Goal: Information Seeking & Learning: Learn about a topic

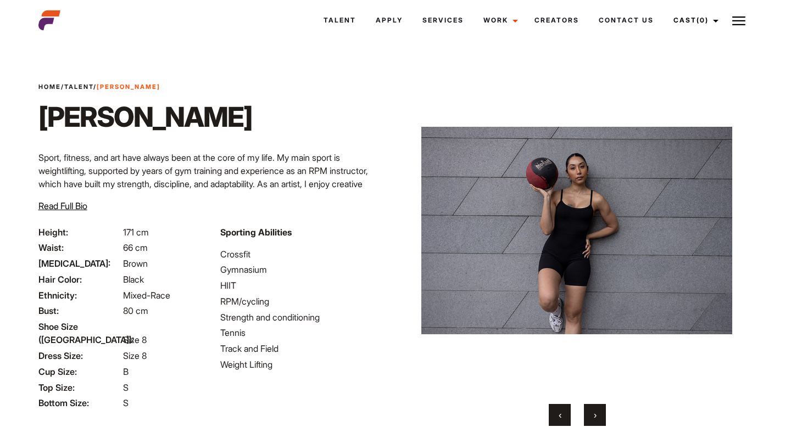
scroll to position [86, 0]
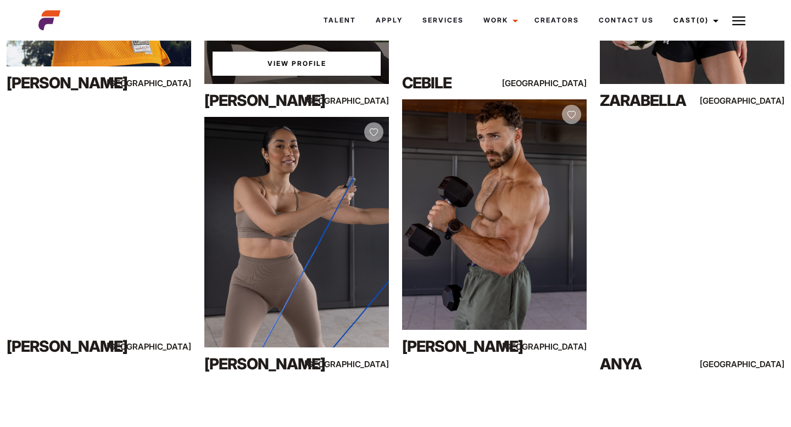
scroll to position [675, 0]
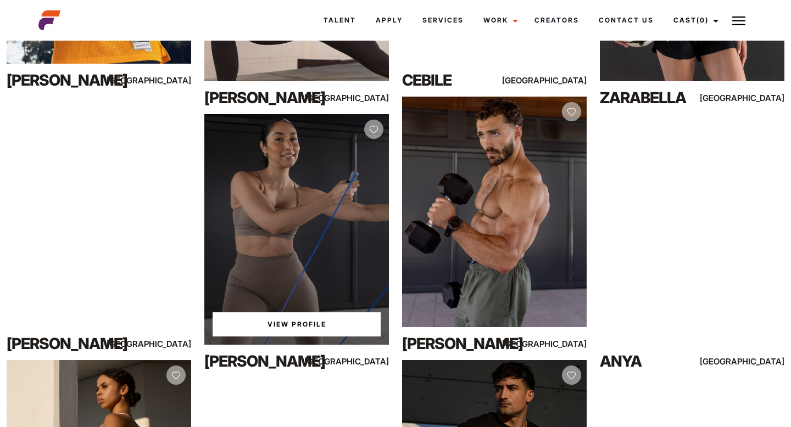
click at [288, 321] on link "View Profile" at bounding box center [297, 325] width 168 height 24
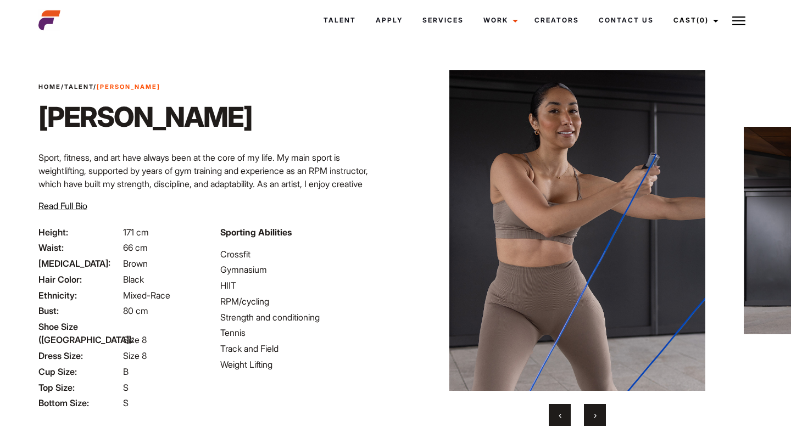
click at [594, 414] on span "›" at bounding box center [595, 415] width 3 height 11
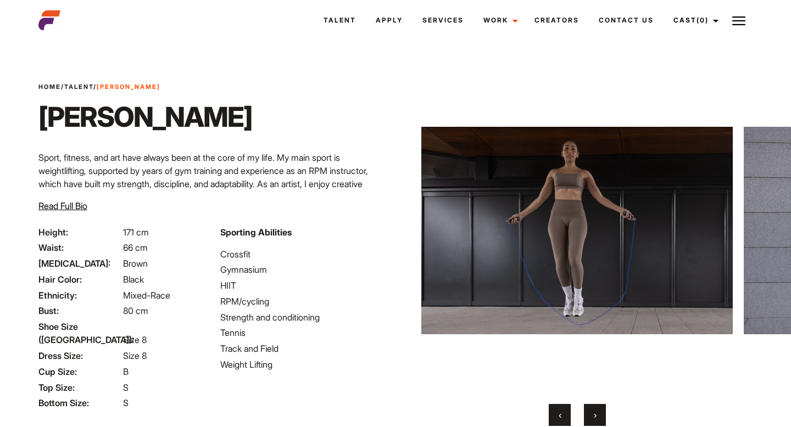
click at [594, 414] on span "›" at bounding box center [595, 415] width 3 height 11
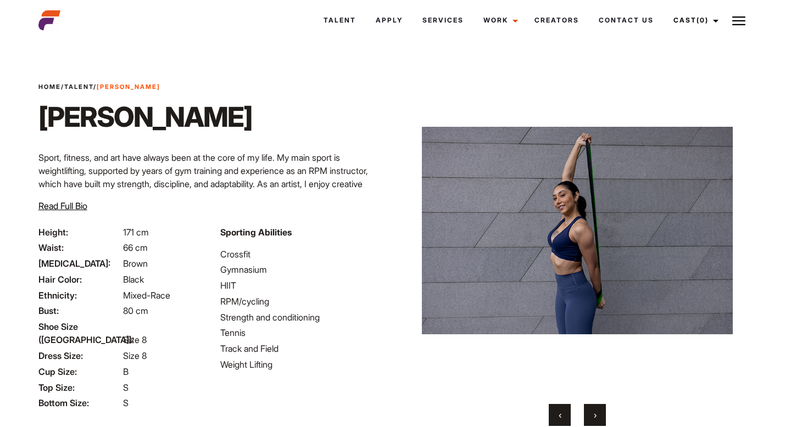
click at [594, 414] on span "›" at bounding box center [595, 415] width 3 height 11
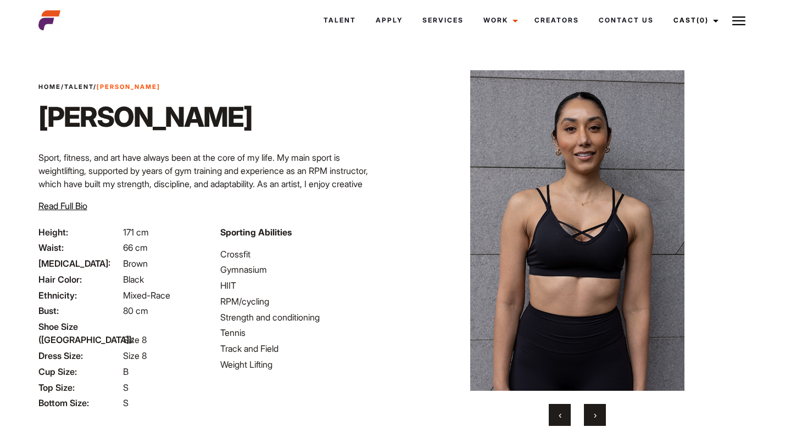
click at [594, 414] on span "›" at bounding box center [595, 415] width 3 height 11
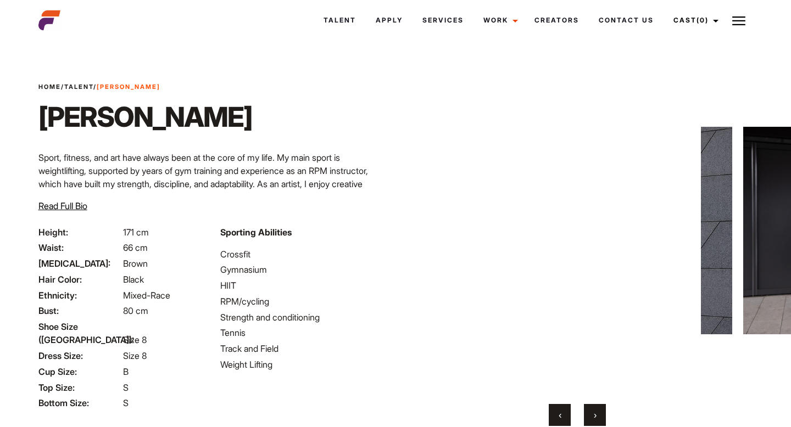
click at [594, 414] on span "›" at bounding box center [595, 415] width 3 height 11
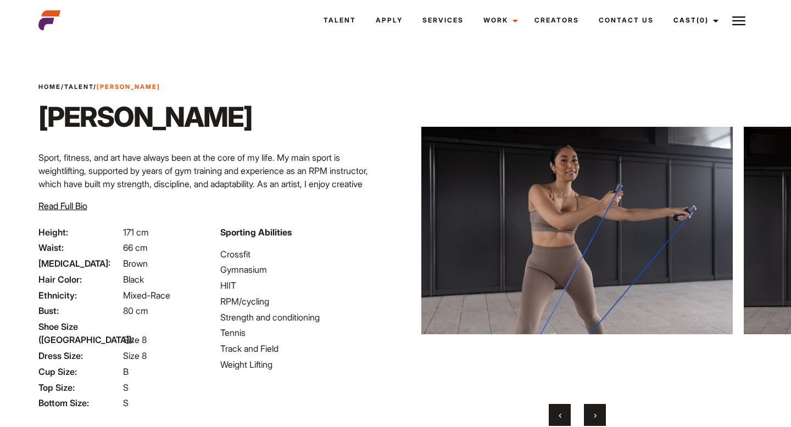
click at [594, 414] on span "›" at bounding box center [595, 415] width 3 height 11
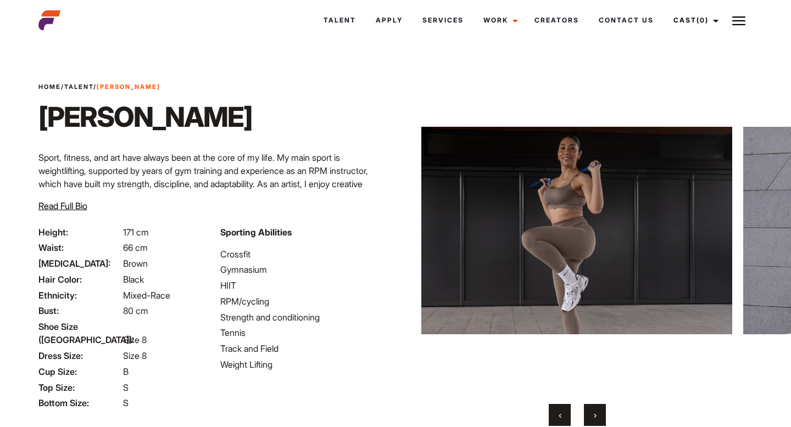
click at [594, 414] on span "›" at bounding box center [595, 415] width 3 height 11
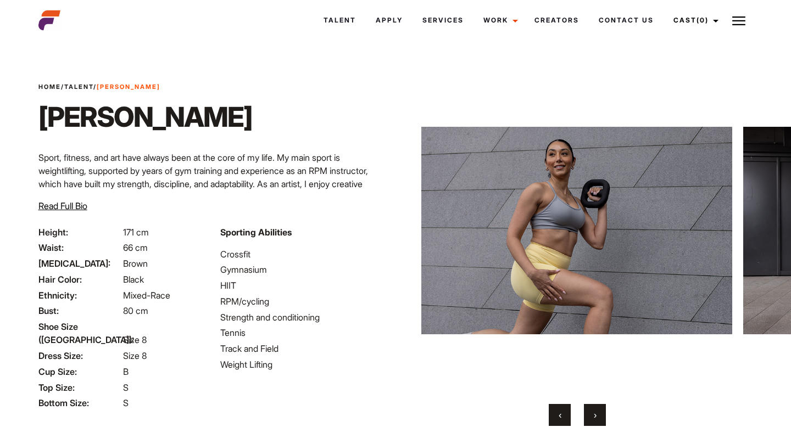
click at [594, 414] on span "›" at bounding box center [595, 415] width 3 height 11
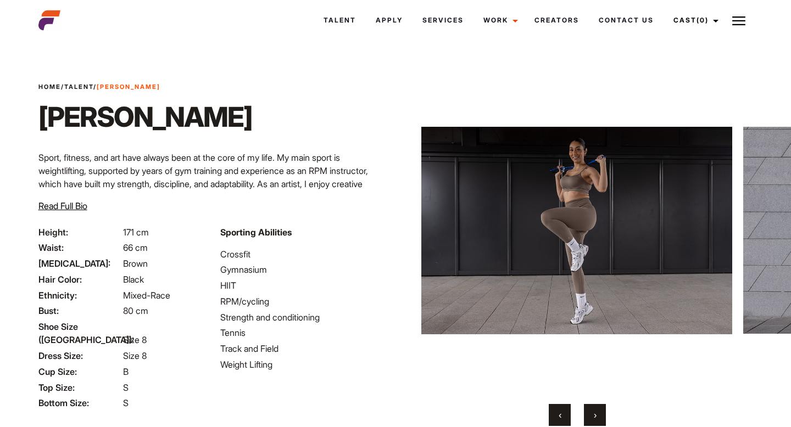
click at [594, 414] on span "›" at bounding box center [595, 415] width 3 height 11
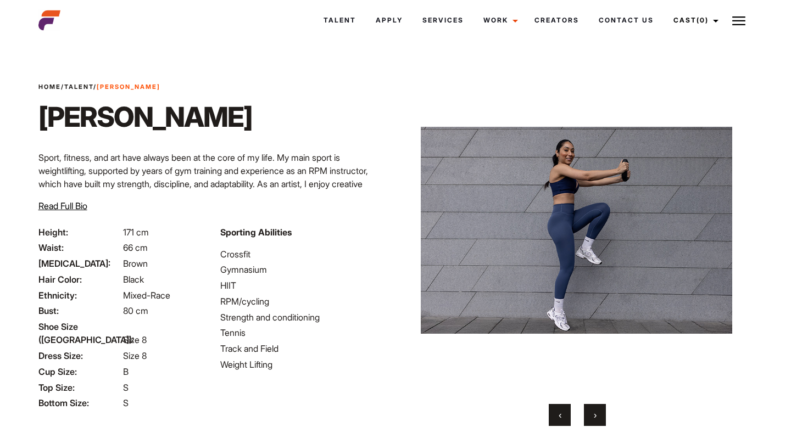
click at [594, 414] on span "›" at bounding box center [595, 415] width 3 height 11
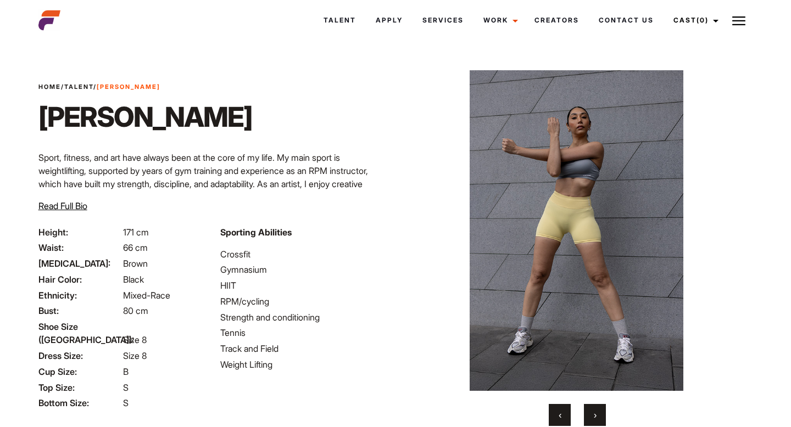
click at [594, 414] on span "›" at bounding box center [595, 415] width 3 height 11
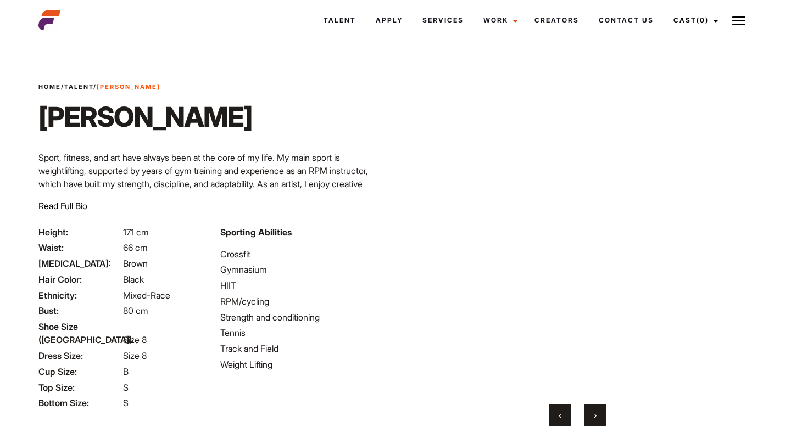
click at [594, 414] on span "›" at bounding box center [595, 415] width 3 height 11
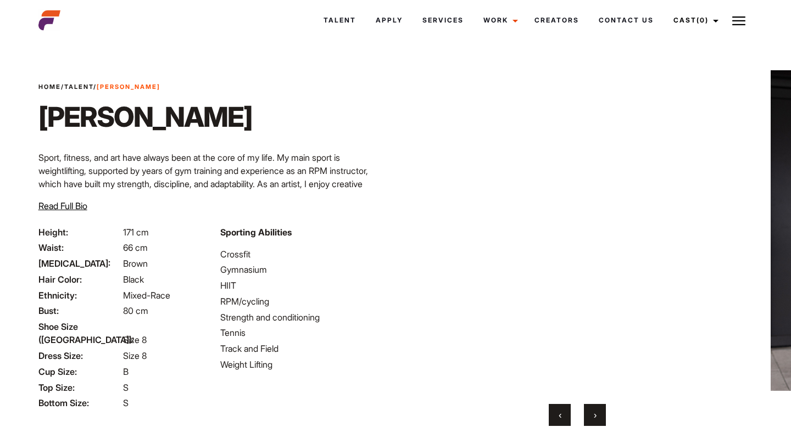
click at [594, 414] on span "›" at bounding box center [595, 415] width 3 height 11
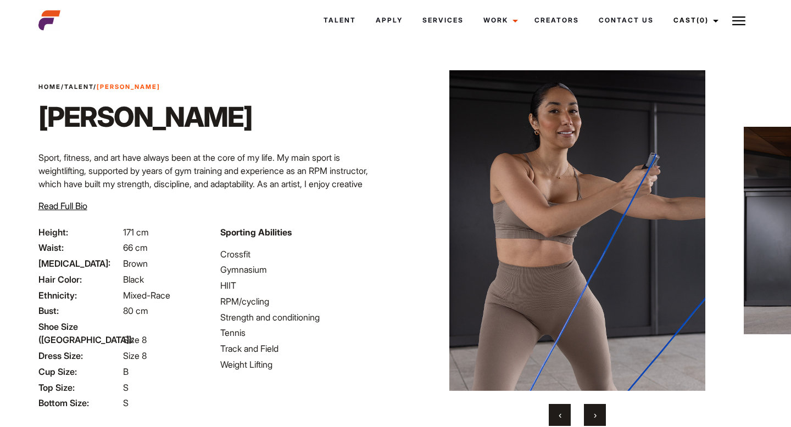
click at [594, 414] on span "›" at bounding box center [595, 415] width 3 height 11
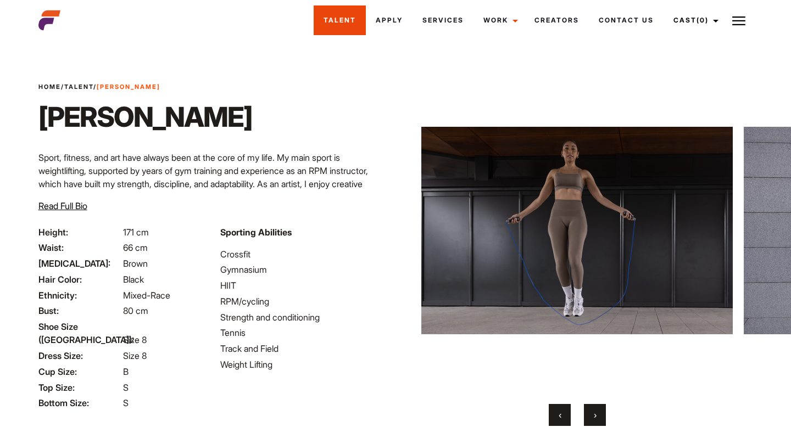
click at [337, 25] on link "Talent" at bounding box center [340, 20] width 52 height 30
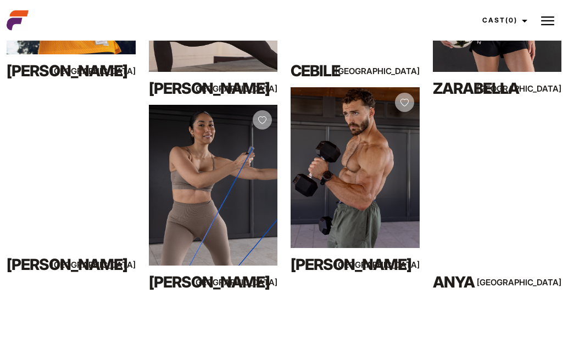
scroll to position [581, 0]
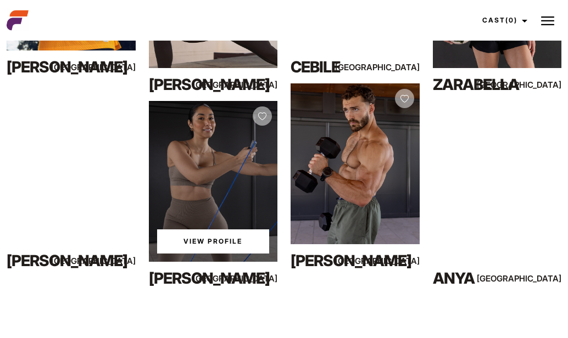
click at [211, 244] on link "View Profile" at bounding box center [213, 242] width 113 height 24
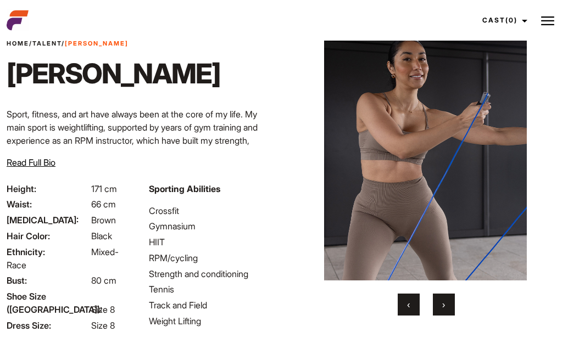
scroll to position [44, 0]
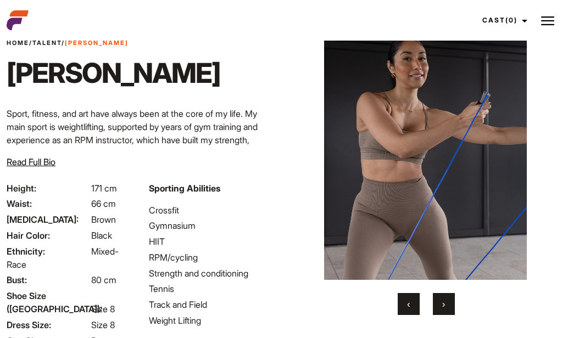
click at [444, 303] on span "›" at bounding box center [443, 304] width 3 height 11
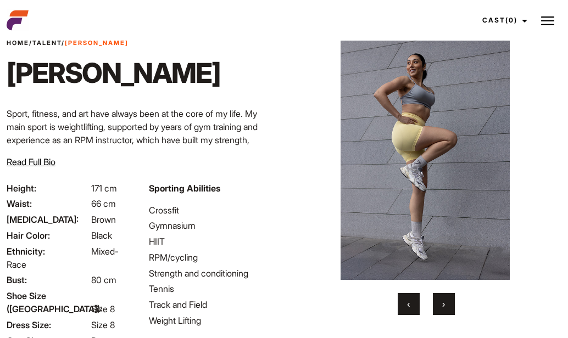
click at [444, 303] on span "›" at bounding box center [443, 304] width 3 height 11
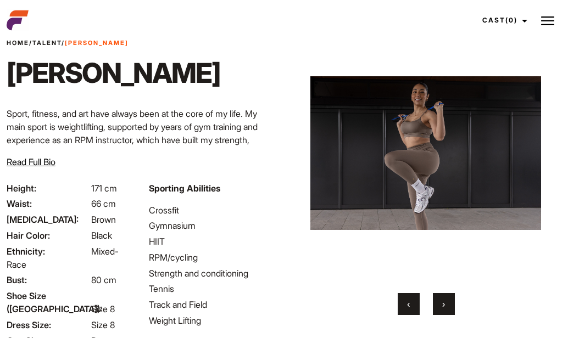
click at [444, 303] on span "›" at bounding box center [443, 304] width 3 height 11
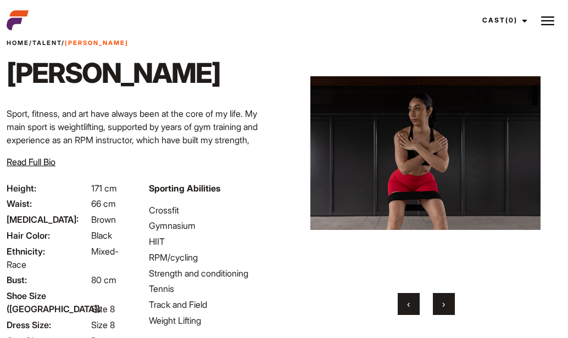
click at [444, 303] on span "›" at bounding box center [443, 304] width 3 height 11
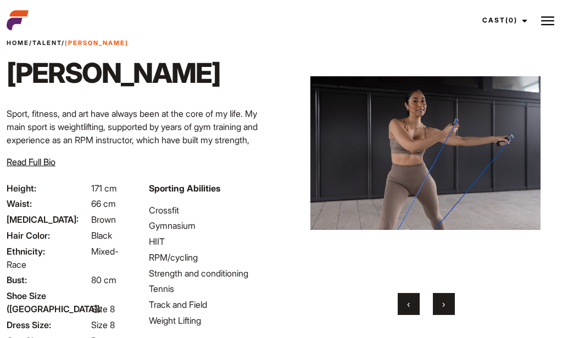
click at [444, 303] on span "›" at bounding box center [443, 304] width 3 height 11
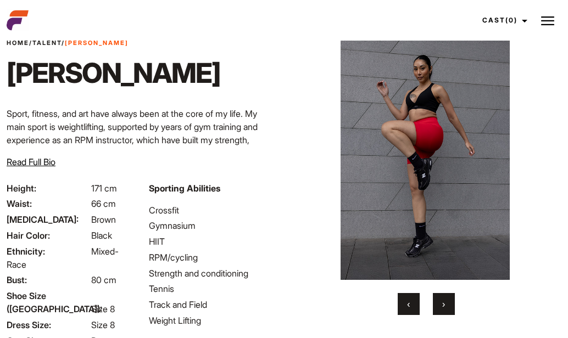
click at [444, 304] on span "›" at bounding box center [443, 304] width 3 height 11
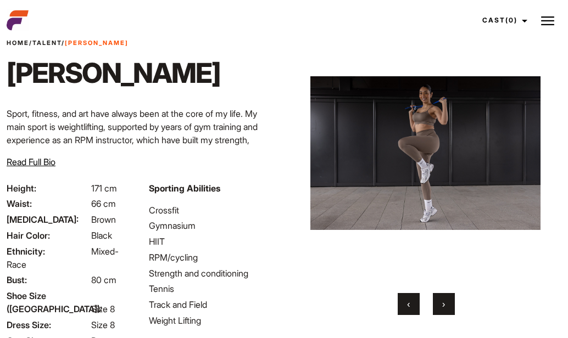
click at [416, 302] on button "‹" at bounding box center [409, 304] width 22 height 22
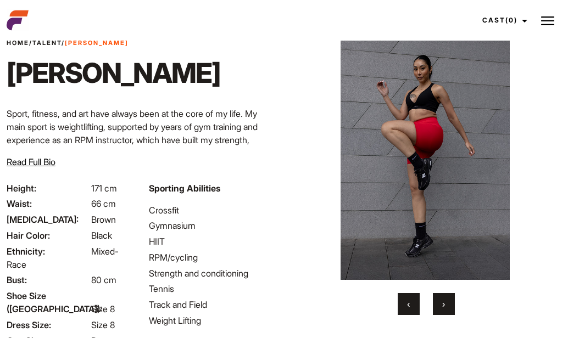
click at [444, 302] on span "›" at bounding box center [443, 304] width 3 height 11
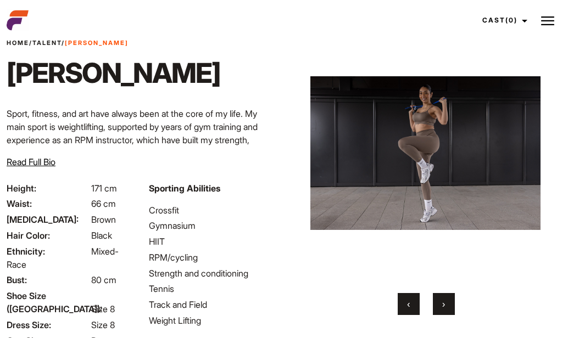
click at [444, 303] on span "›" at bounding box center [443, 304] width 3 height 11
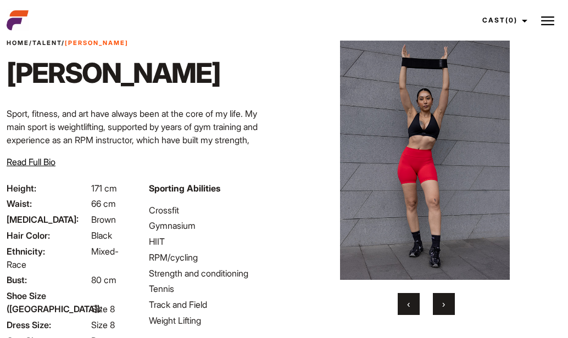
click at [444, 303] on span "›" at bounding box center [443, 304] width 3 height 11
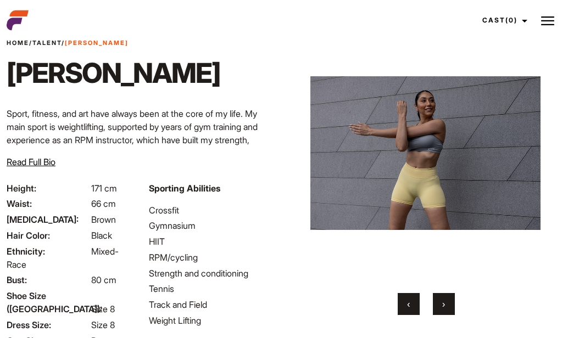
click at [444, 303] on span "›" at bounding box center [443, 304] width 3 height 11
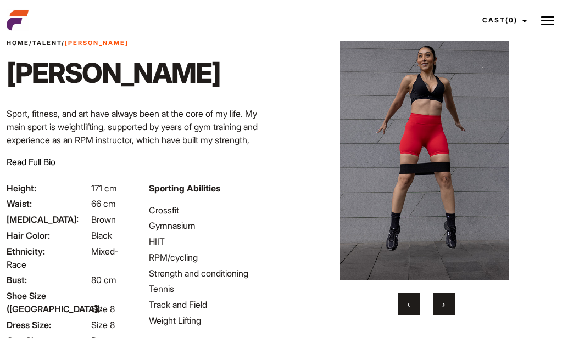
click at [444, 303] on span "›" at bounding box center [443, 304] width 3 height 11
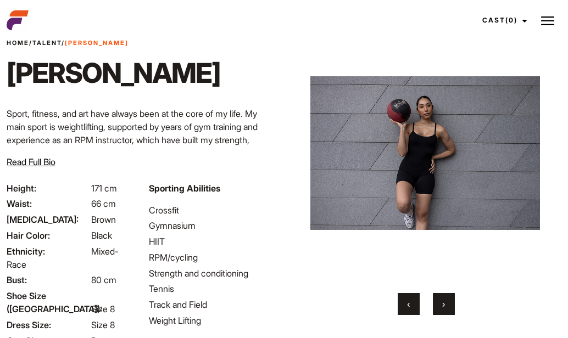
click at [444, 303] on span "›" at bounding box center [443, 304] width 3 height 11
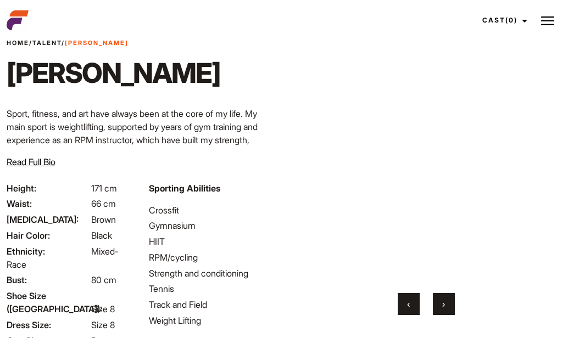
click at [444, 303] on span "›" at bounding box center [443, 304] width 3 height 11
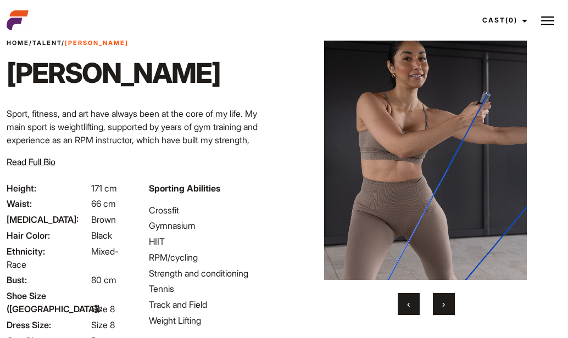
click at [444, 303] on span "›" at bounding box center [443, 304] width 3 height 11
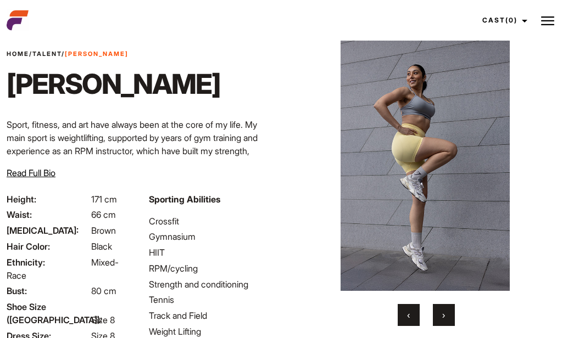
scroll to position [0, 0]
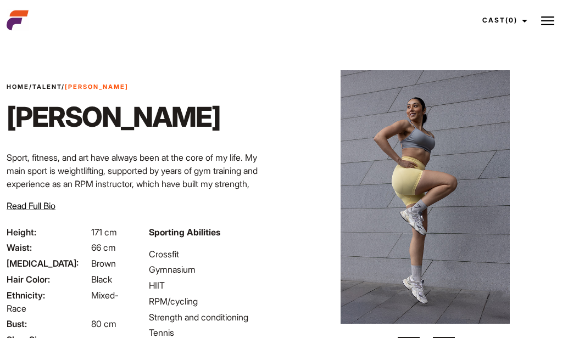
click at [59, 87] on link "Talent" at bounding box center [46, 87] width 29 height 8
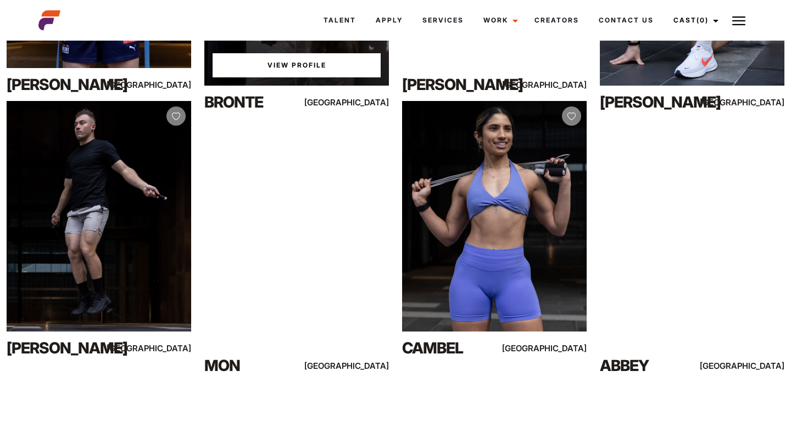
scroll to position [1469, 0]
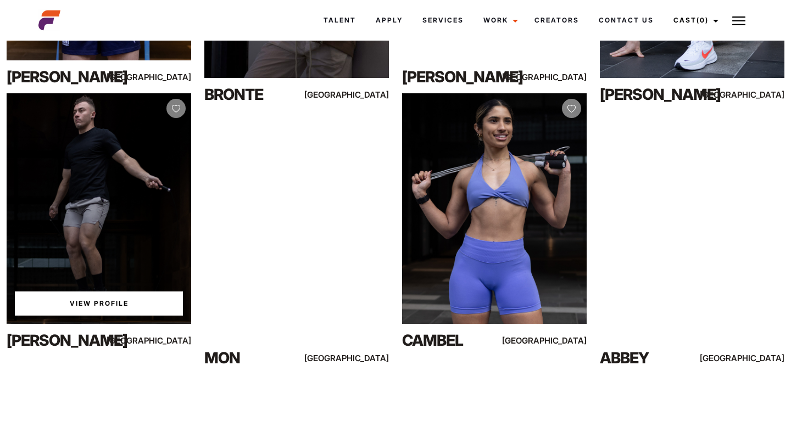
click at [80, 303] on link "View Profile" at bounding box center [99, 304] width 168 height 24
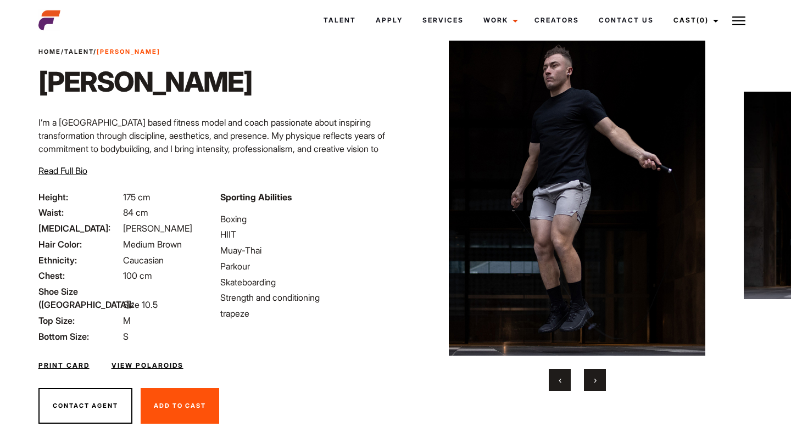
scroll to position [38, 0]
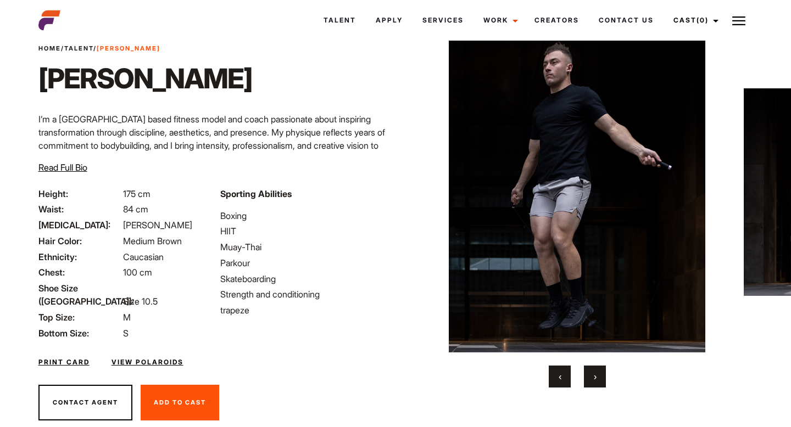
click at [600, 381] on button "›" at bounding box center [595, 377] width 22 height 22
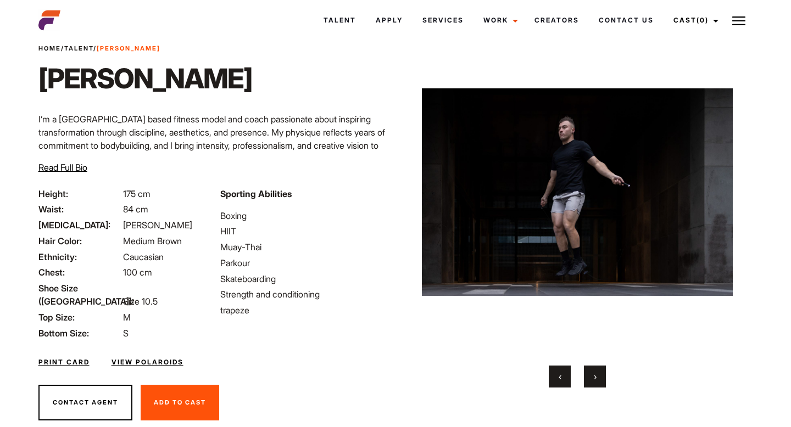
click at [600, 381] on button "›" at bounding box center [595, 377] width 22 height 22
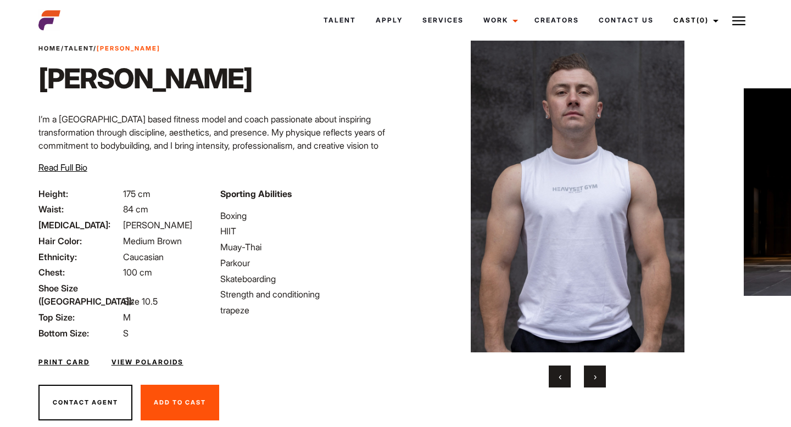
click at [600, 381] on button "›" at bounding box center [595, 377] width 22 height 22
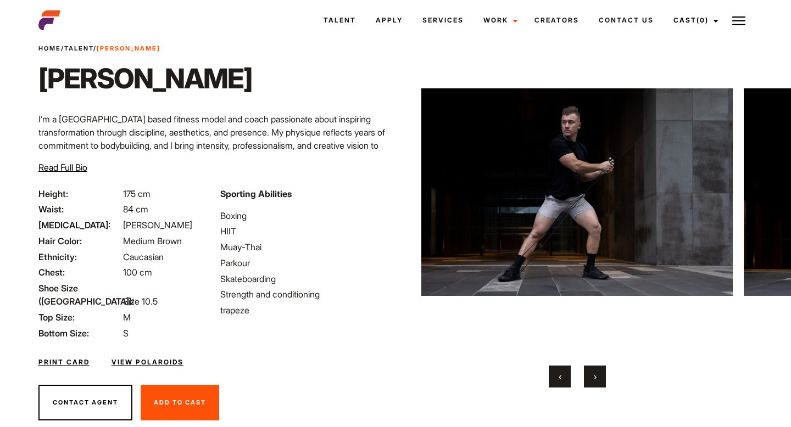
click at [600, 381] on button "›" at bounding box center [595, 377] width 22 height 22
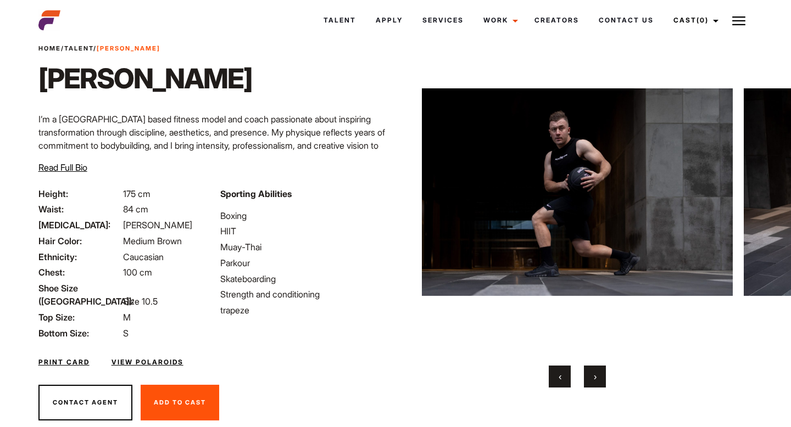
click at [600, 381] on button "›" at bounding box center [595, 377] width 22 height 22
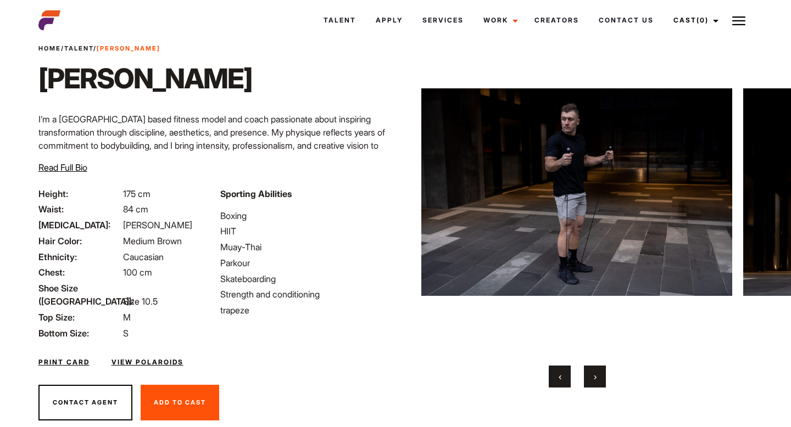
click at [600, 382] on button "›" at bounding box center [595, 377] width 22 height 22
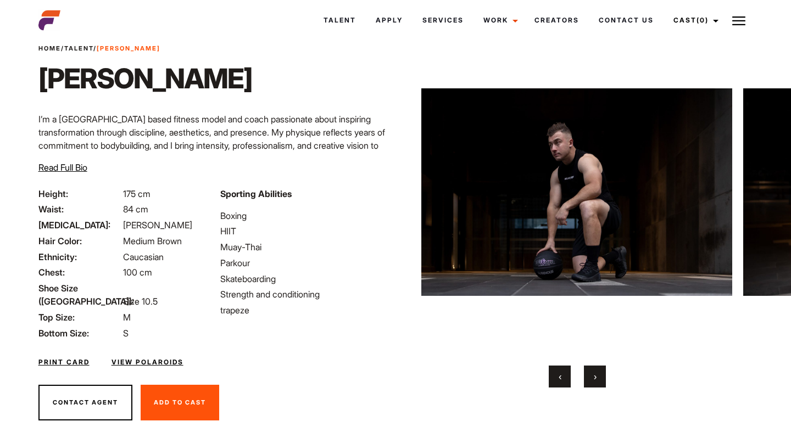
click at [600, 382] on button "›" at bounding box center [595, 377] width 22 height 22
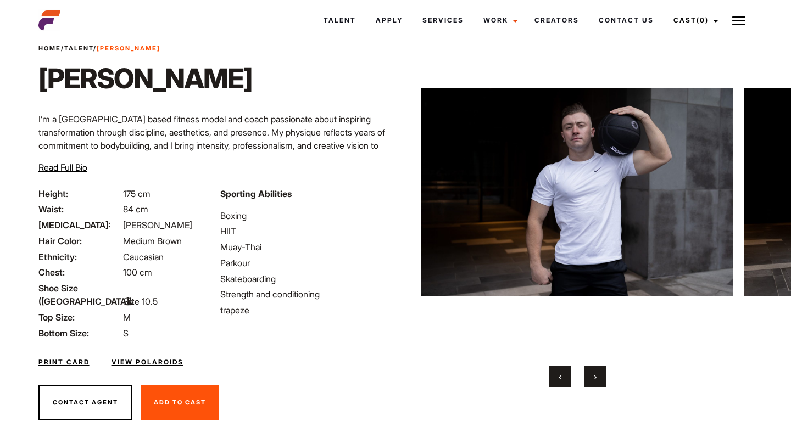
click at [600, 382] on button "›" at bounding box center [595, 377] width 22 height 22
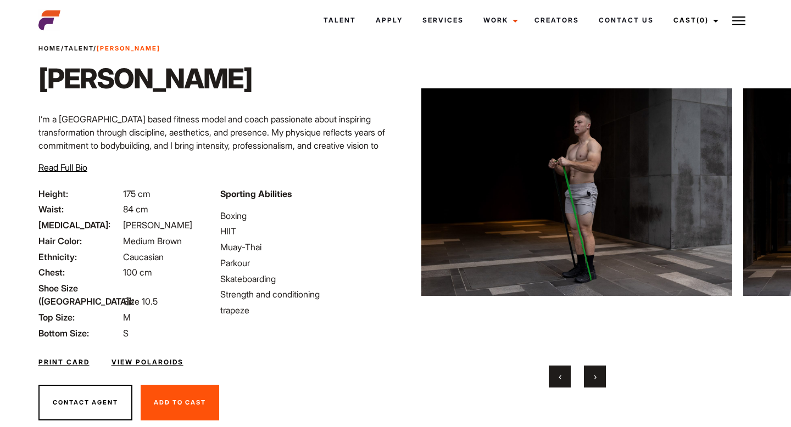
click at [600, 382] on button "›" at bounding box center [595, 377] width 22 height 22
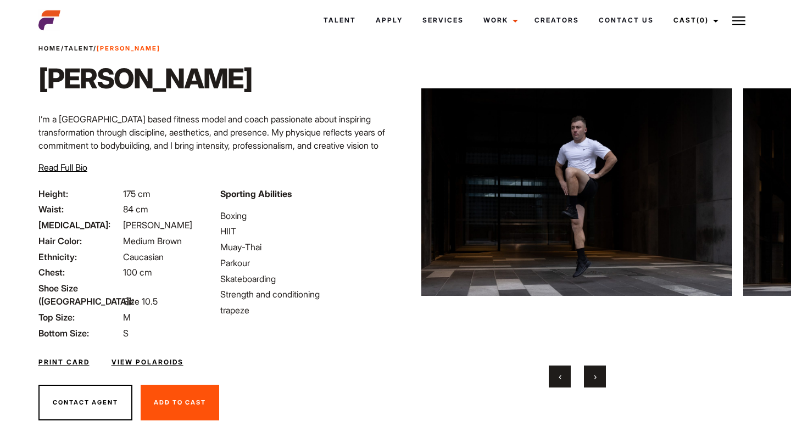
click at [600, 382] on button "›" at bounding box center [595, 377] width 22 height 22
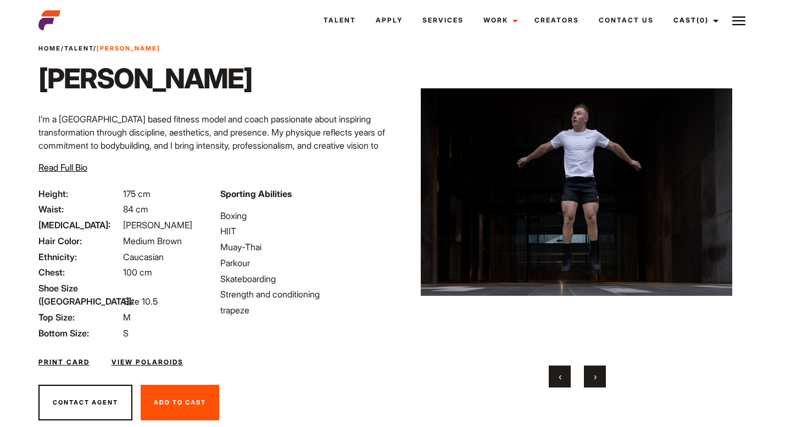
click at [600, 383] on button "›" at bounding box center [595, 377] width 22 height 22
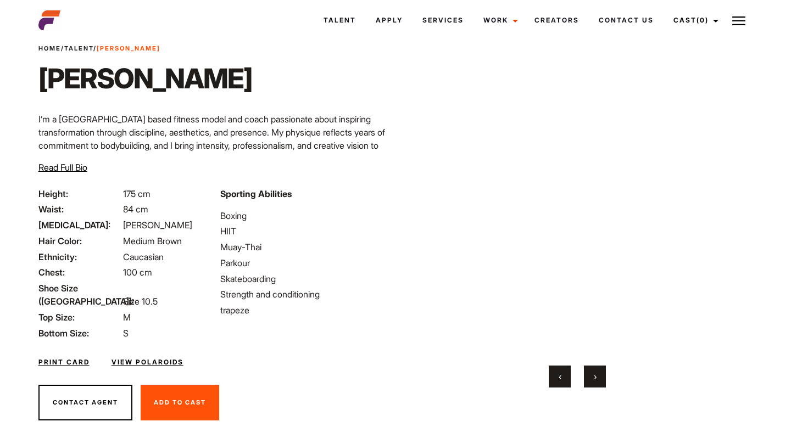
click at [600, 383] on button "›" at bounding box center [595, 377] width 22 height 22
click at [561, 378] on button "‹" at bounding box center [560, 377] width 22 height 22
click at [592, 379] on button "›" at bounding box center [595, 377] width 22 height 22
click at [592, 380] on button "›" at bounding box center [595, 377] width 22 height 22
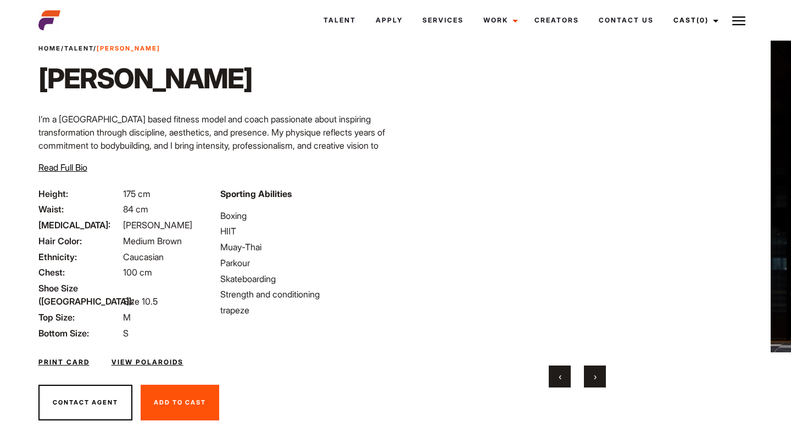
click at [592, 380] on button "›" at bounding box center [595, 377] width 22 height 22
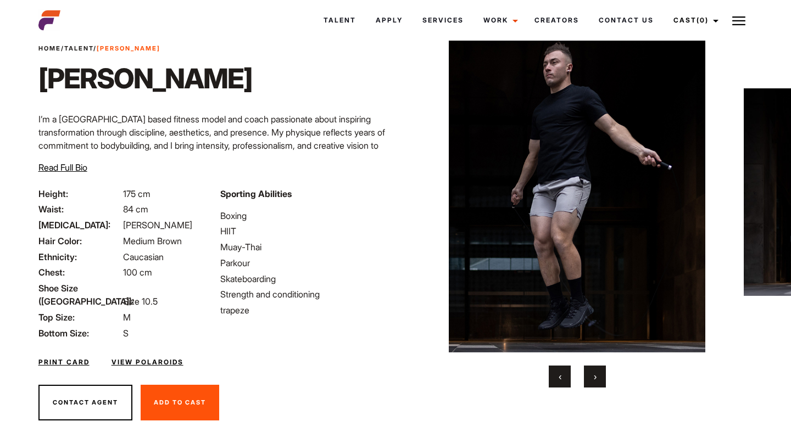
click at [592, 380] on button "›" at bounding box center [595, 377] width 22 height 22
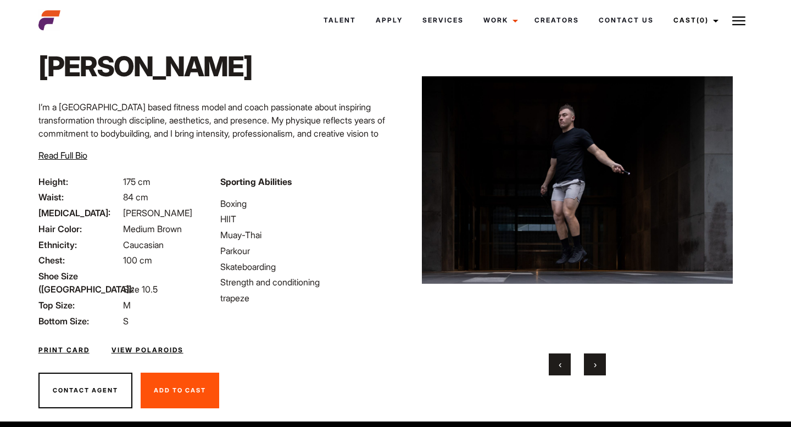
scroll to position [0, 0]
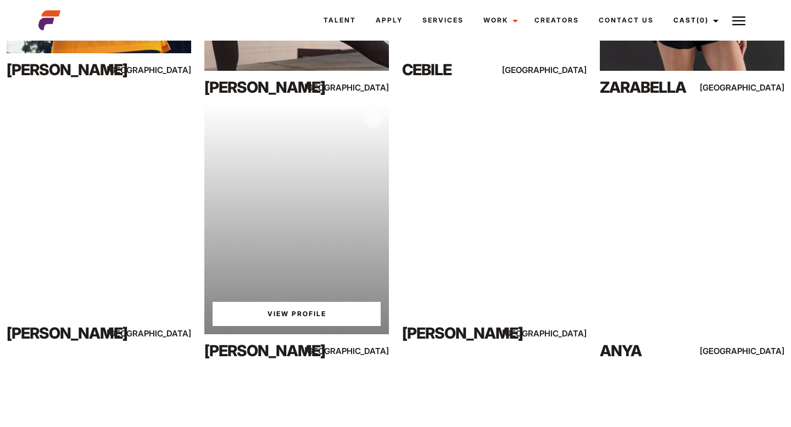
scroll to position [689, 0]
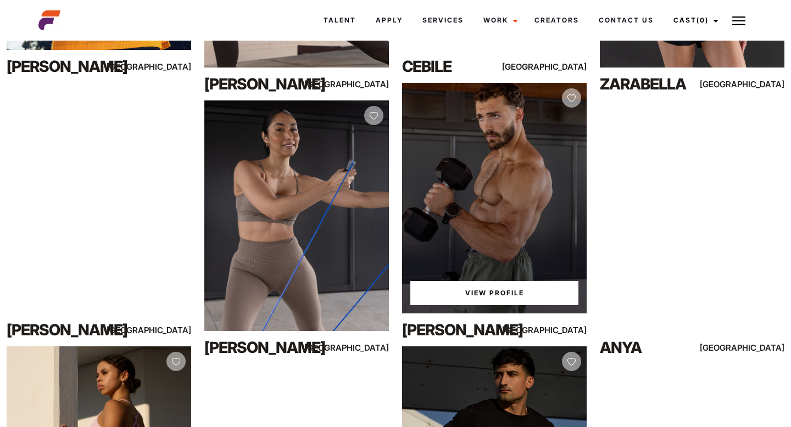
click at [505, 292] on link "View Profile" at bounding box center [494, 293] width 168 height 24
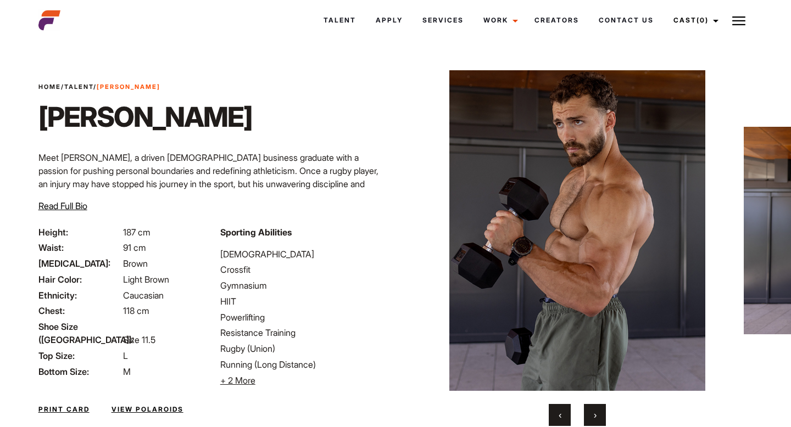
click at [600, 408] on button "›" at bounding box center [595, 415] width 22 height 22
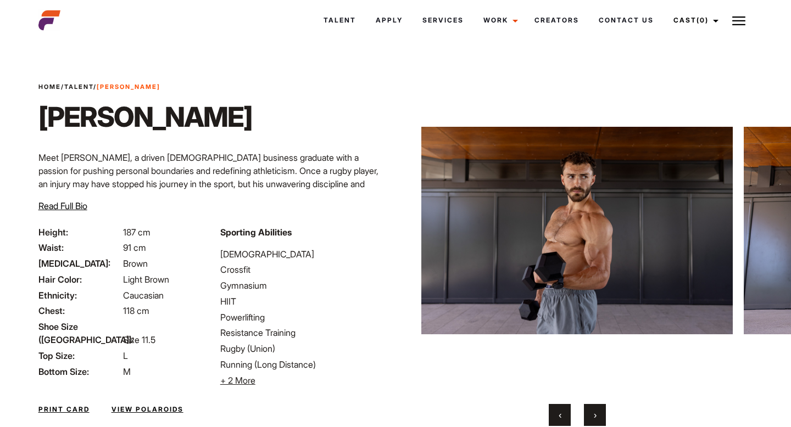
click at [600, 409] on button "›" at bounding box center [595, 415] width 22 height 22
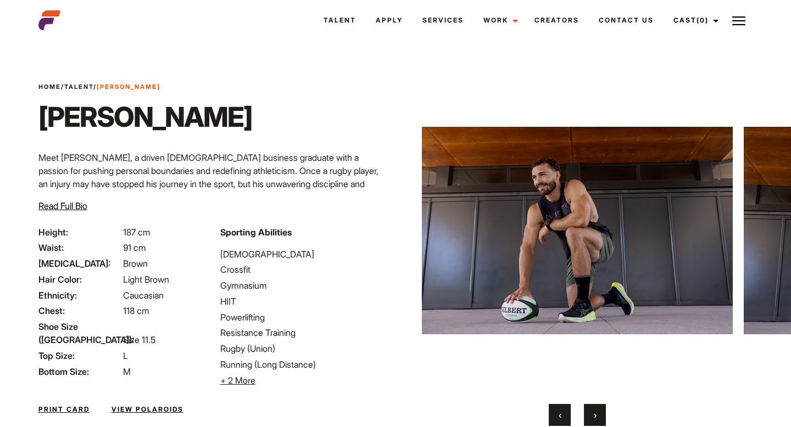
click at [600, 409] on button "›" at bounding box center [595, 415] width 22 height 22
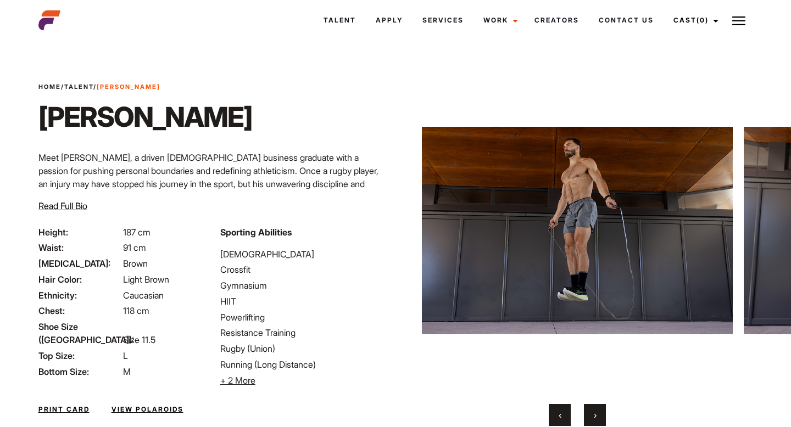
click at [600, 409] on button "›" at bounding box center [595, 415] width 22 height 22
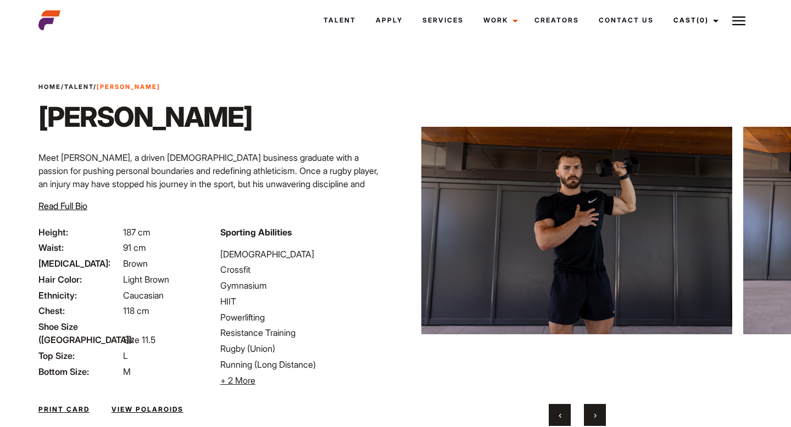
click at [600, 409] on button "›" at bounding box center [595, 415] width 22 height 22
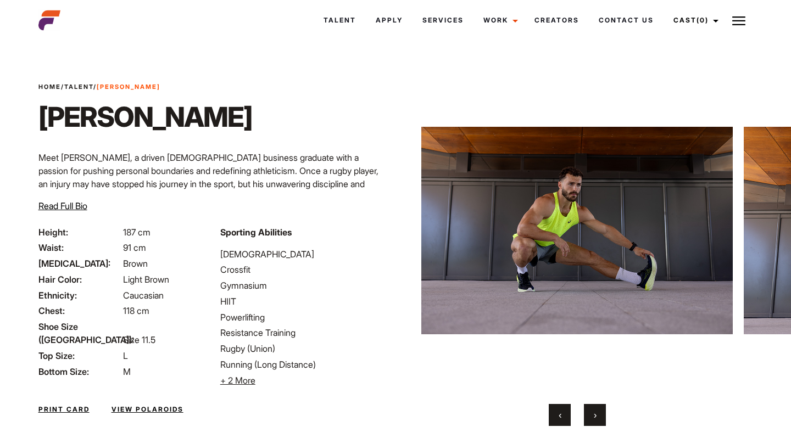
click at [600, 409] on button "›" at bounding box center [595, 415] width 22 height 22
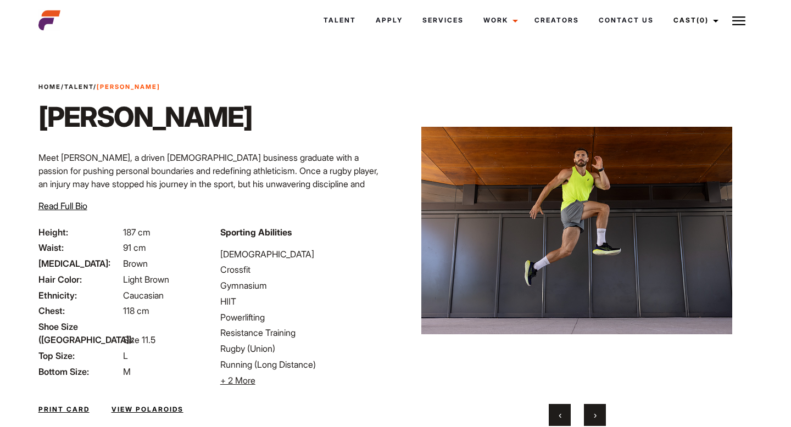
click at [600, 409] on button "›" at bounding box center [595, 415] width 22 height 22
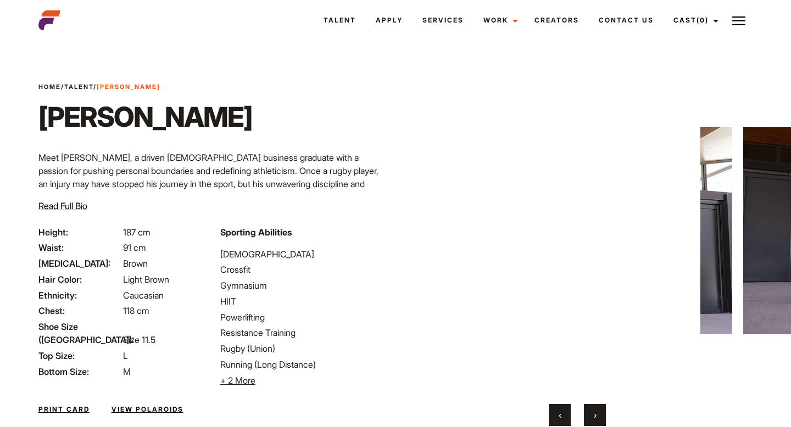
click at [600, 409] on button "›" at bounding box center [595, 415] width 22 height 22
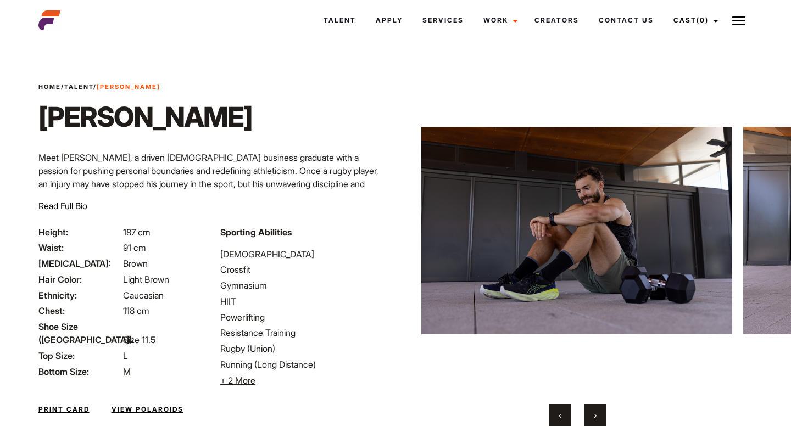
click at [600, 409] on button "›" at bounding box center [595, 415] width 22 height 22
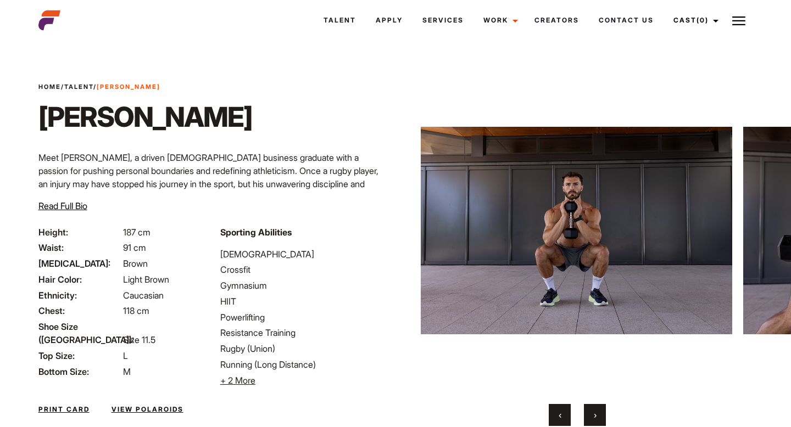
click at [600, 409] on button "›" at bounding box center [595, 415] width 22 height 22
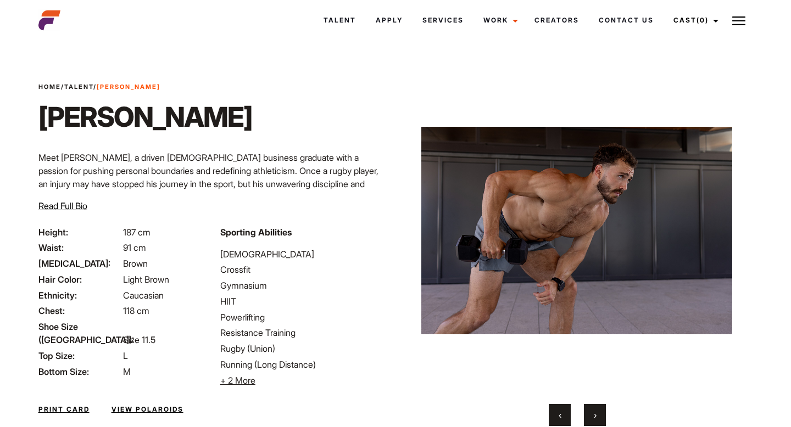
click at [600, 409] on button "›" at bounding box center [595, 415] width 22 height 22
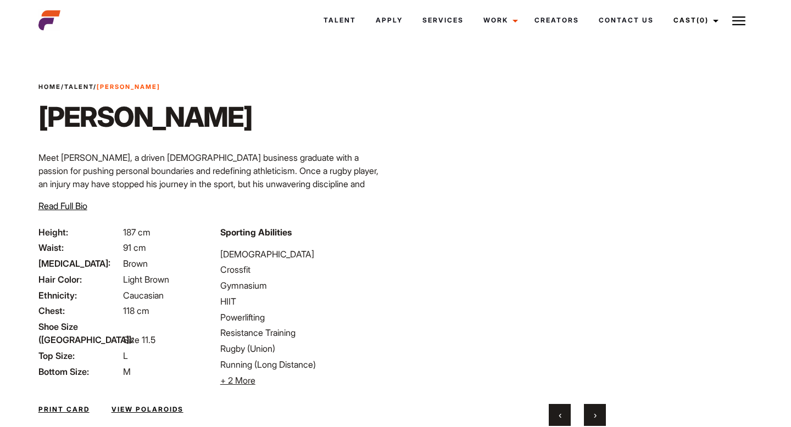
click at [600, 409] on button "›" at bounding box center [595, 415] width 22 height 22
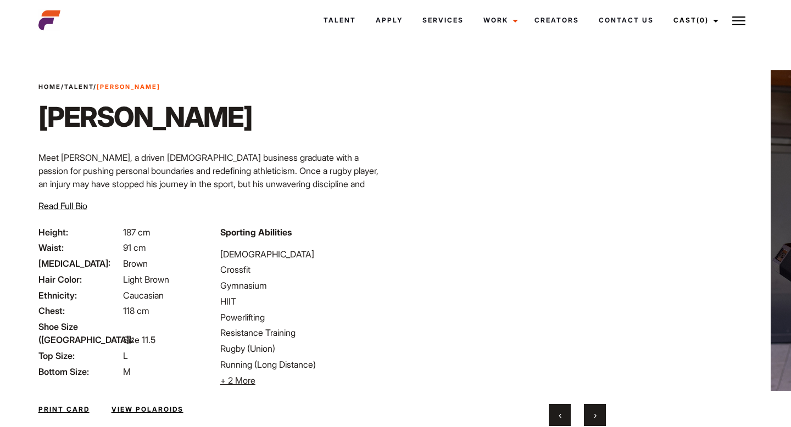
click at [600, 409] on button "›" at bounding box center [595, 415] width 22 height 22
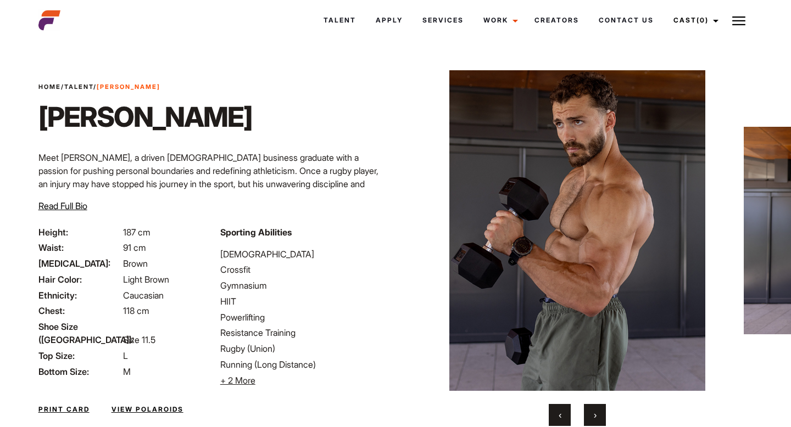
click at [600, 409] on button "›" at bounding box center [595, 415] width 22 height 22
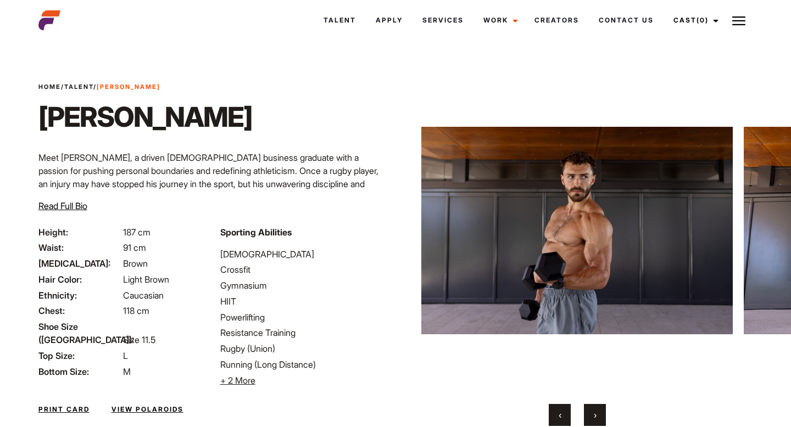
click at [600, 409] on button "›" at bounding box center [595, 415] width 22 height 22
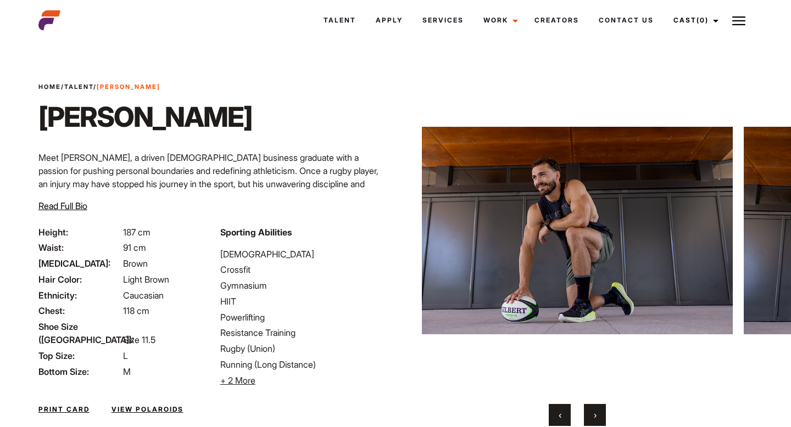
click at [600, 409] on button "›" at bounding box center [595, 415] width 22 height 22
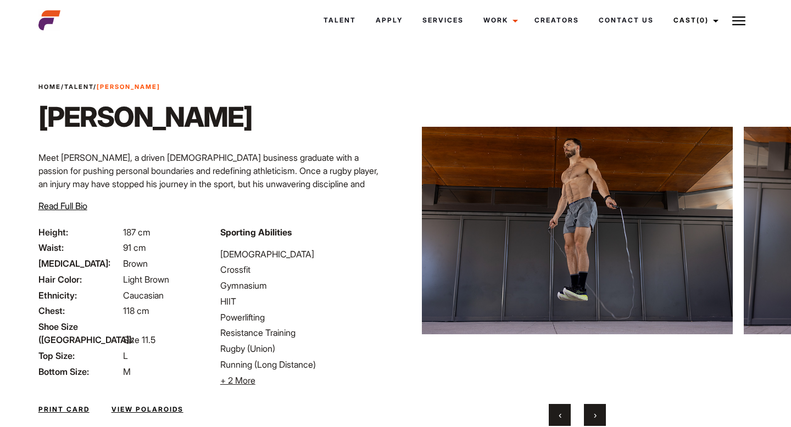
click at [600, 409] on button "›" at bounding box center [595, 415] width 22 height 22
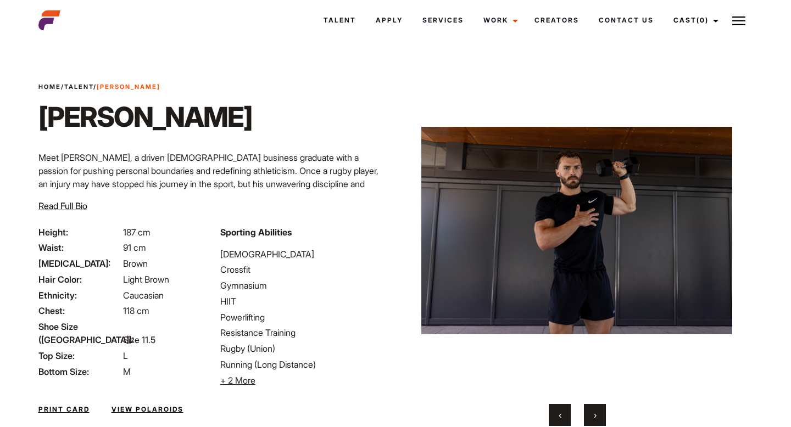
click at [600, 409] on button "›" at bounding box center [595, 415] width 22 height 22
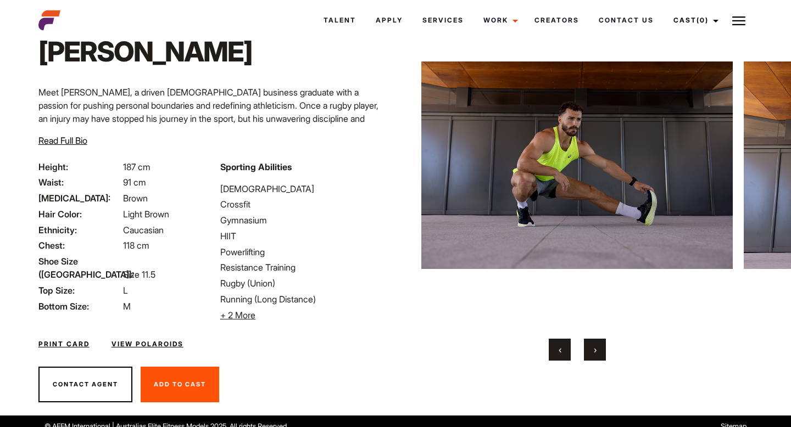
scroll to position [66, 0]
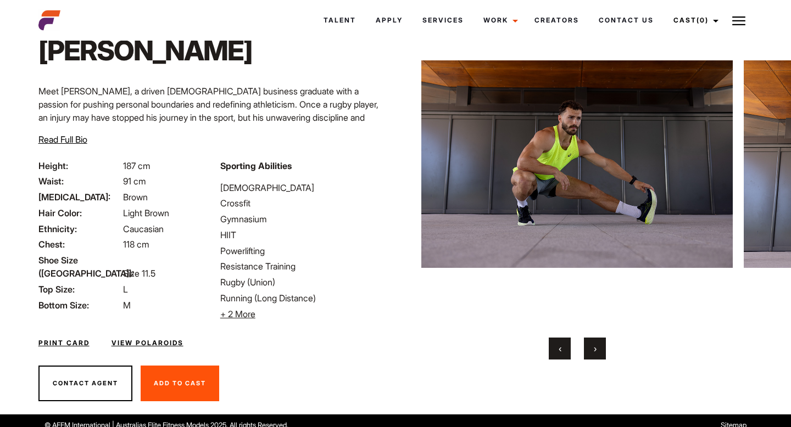
click at [596, 347] on button "›" at bounding box center [595, 349] width 22 height 22
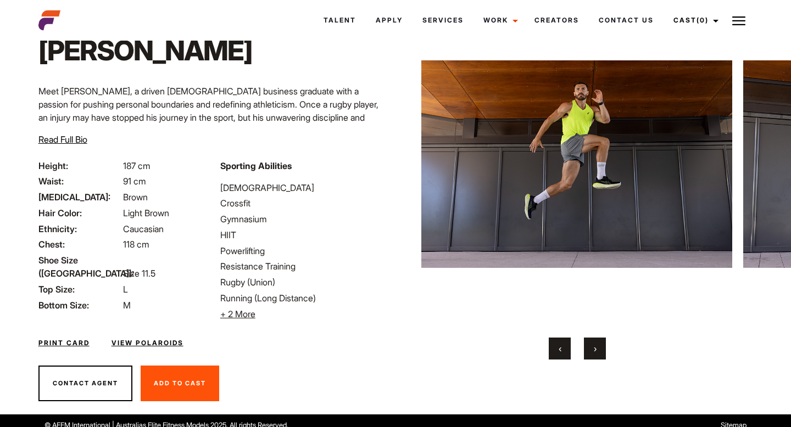
click at [596, 347] on button "›" at bounding box center [595, 349] width 22 height 22
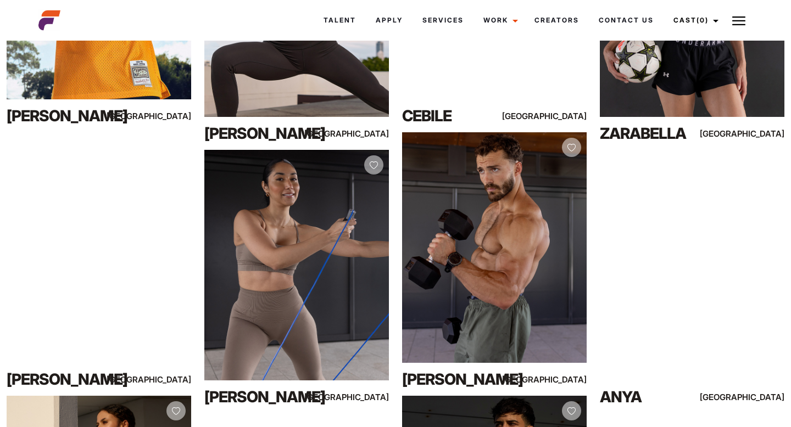
scroll to position [662, 0]
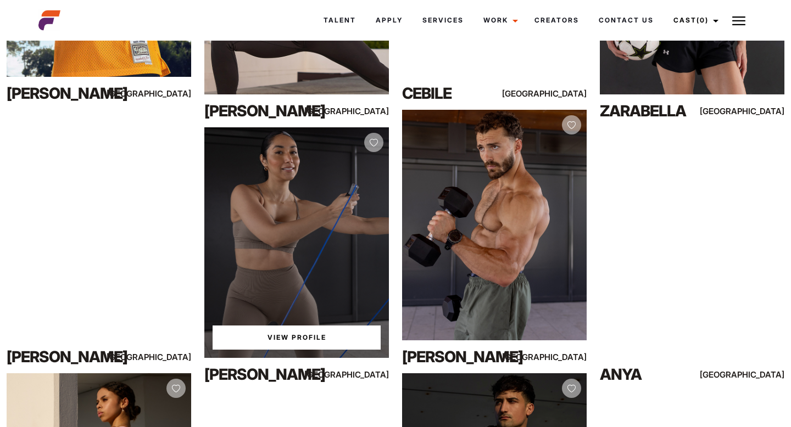
click at [238, 370] on div "[PERSON_NAME]" at bounding box center [259, 375] width 111 height 22
click at [272, 336] on link "View Profile" at bounding box center [297, 338] width 168 height 24
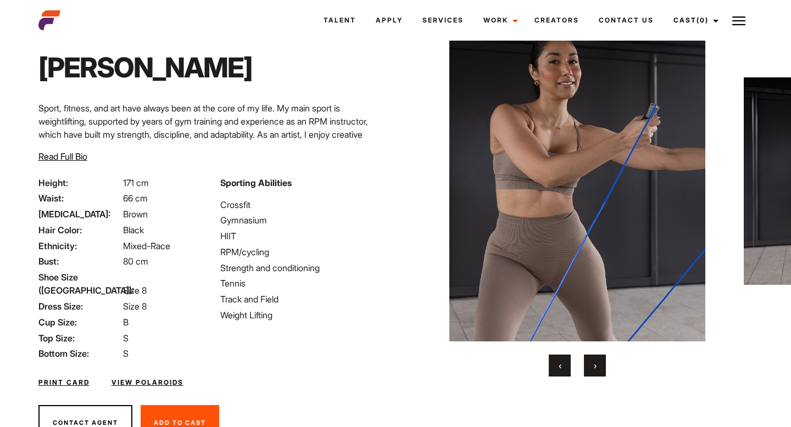
scroll to position [86, 0]
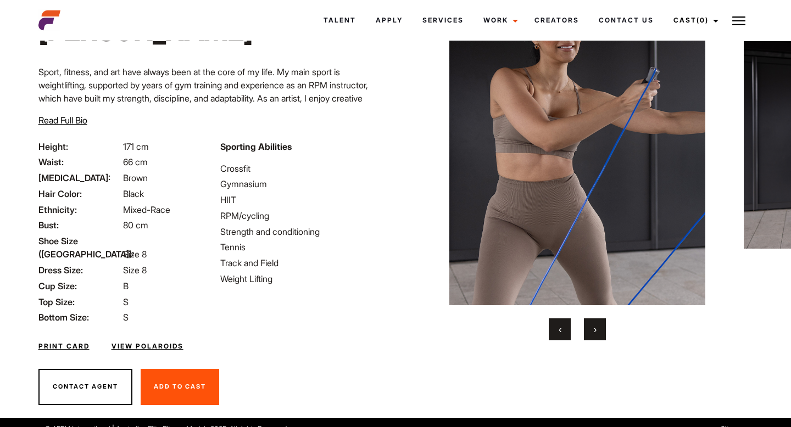
drag, startPoint x: 40, startPoint y: 143, endPoint x: 306, endPoint y: 306, distance: 312.4
click at [306, 306] on div "Height: 171 cm Waist: 66 cm Eye Color: Brown Hair Color: Black Ethnicity: Mixed…" at bounding box center [214, 248] width 364 height 216
copy div "Height: 171 cm Waist: 66 cm Eye Color: Brown Hair Color: Black Ethnicity: Mixed…"
